Goal: Transaction & Acquisition: Book appointment/travel/reservation

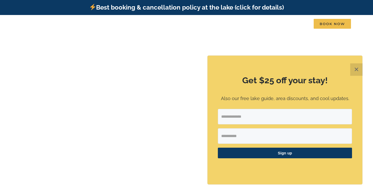
click at [356, 70] on button "✕" at bounding box center [357, 70] width 12 height 12
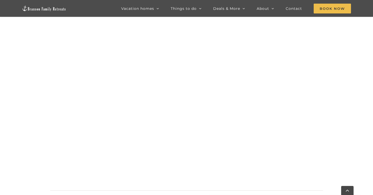
scroll to position [419, 0]
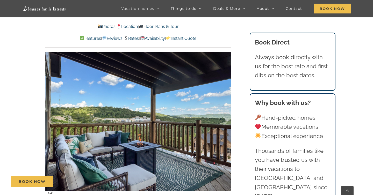
scroll to position [337, 0]
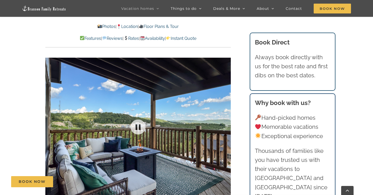
click at [178, 127] on div at bounding box center [138, 127] width 186 height 152
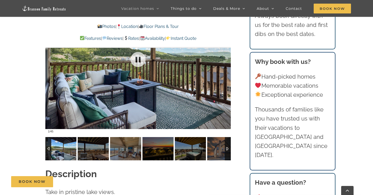
scroll to position [404, 0]
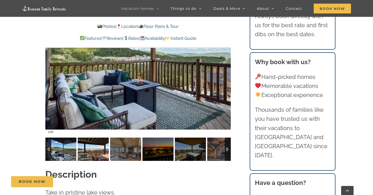
click at [93, 138] on img at bounding box center [93, 149] width 31 height 23
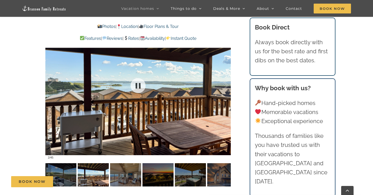
scroll to position [372, 0]
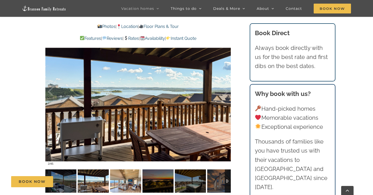
click at [122, 173] on img at bounding box center [125, 181] width 31 height 23
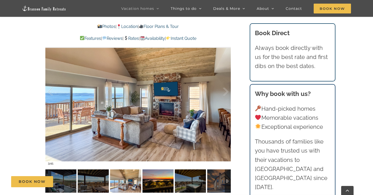
click at [160, 176] on img at bounding box center [158, 181] width 31 height 23
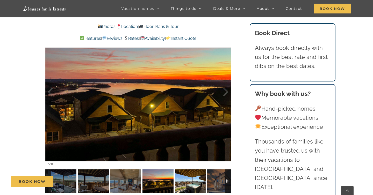
click at [186, 176] on img at bounding box center [190, 181] width 31 height 23
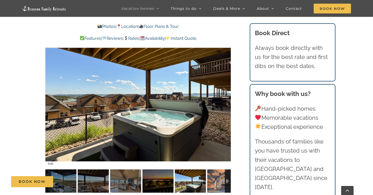
click at [211, 175] on img at bounding box center [222, 181] width 31 height 23
